Goal: Navigation & Orientation: Find specific page/section

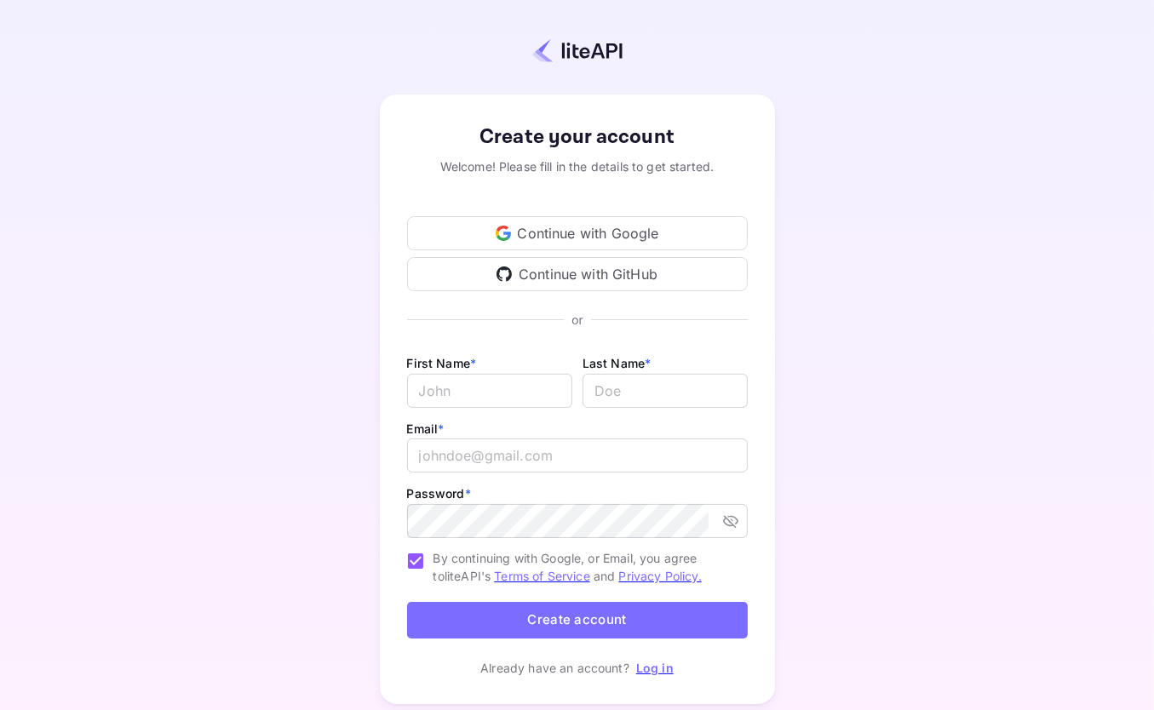
click at [585, 233] on div "Continue with Google" at bounding box center [577, 233] width 341 height 34
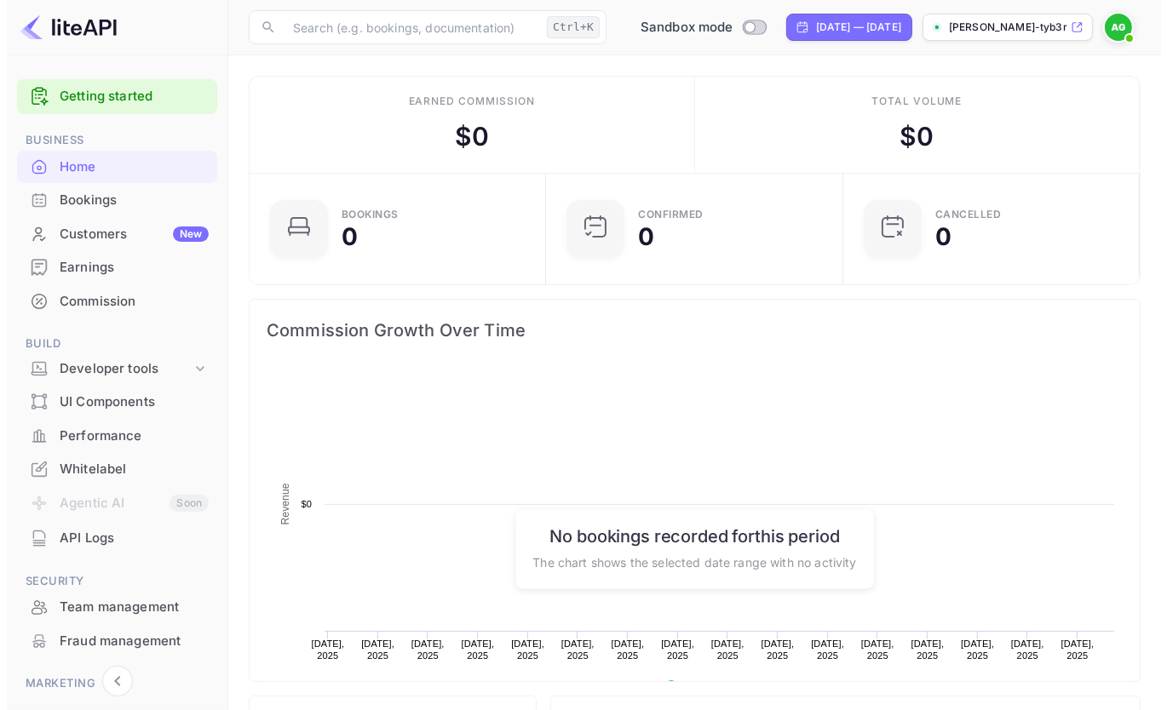
scroll to position [263, 274]
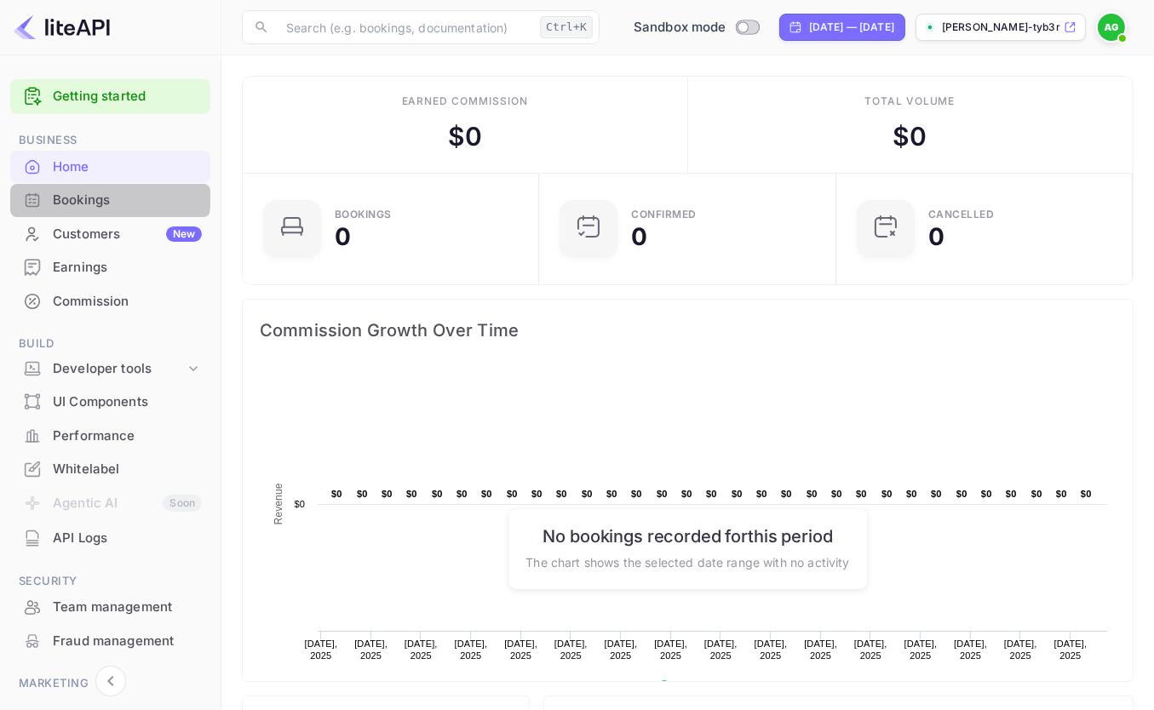
click at [82, 192] on div "Bookings" at bounding box center [127, 201] width 149 height 20
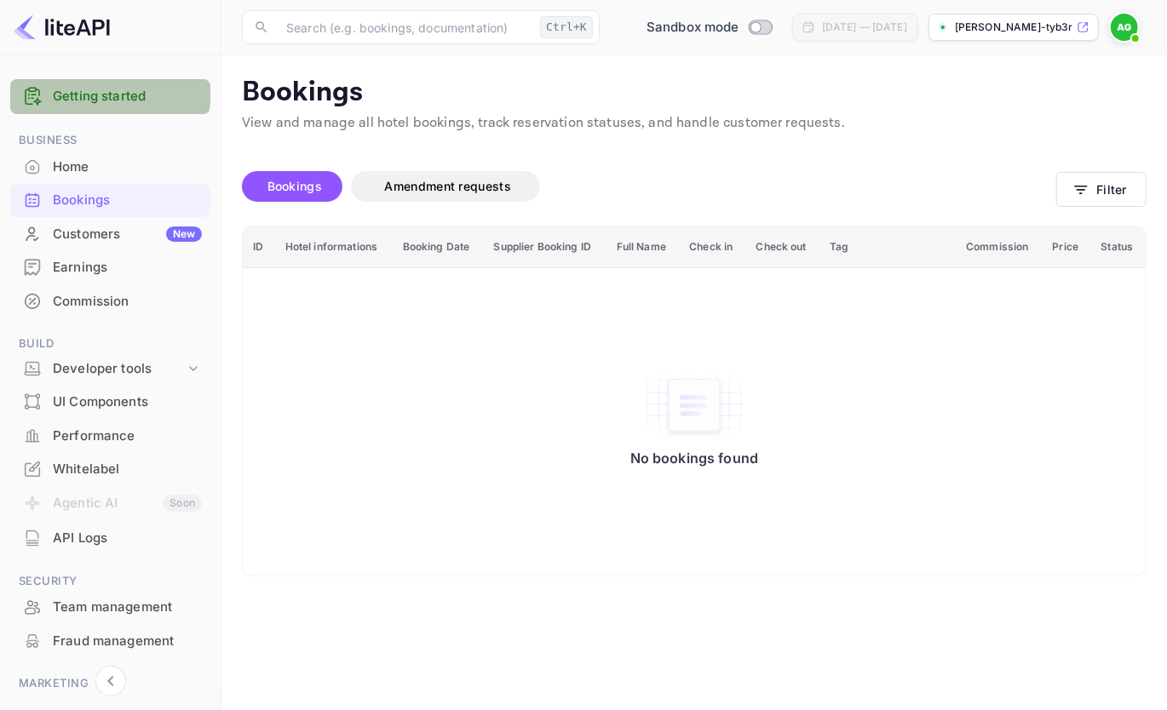
click at [86, 89] on link "Getting started" at bounding box center [127, 97] width 149 height 20
